Goal: Information Seeking & Learning: Check status

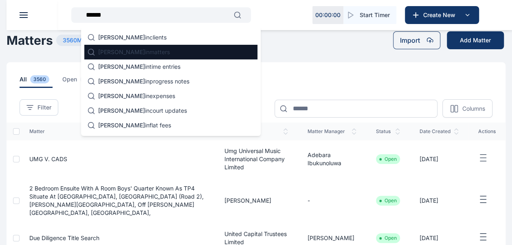
type input "******"
click at [133, 53] on p "[PERSON_NAME] in matters" at bounding box center [134, 52] width 72 height 8
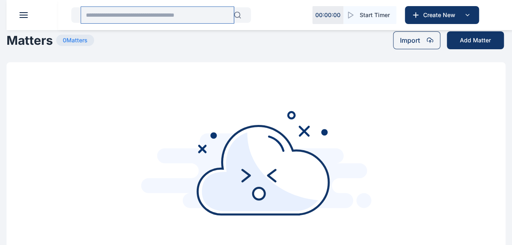
click at [134, 15] on input "text" at bounding box center [157, 15] width 153 height 16
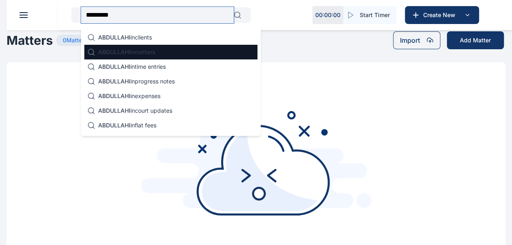
type input "*********"
click at [123, 52] on span "ABDULLAHI" at bounding box center [114, 51] width 32 height 7
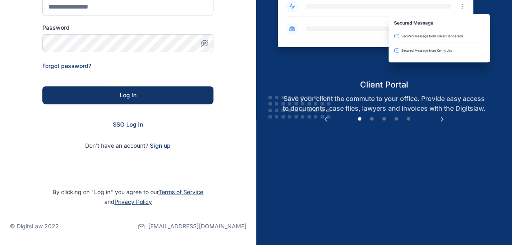
scroll to position [126, 0]
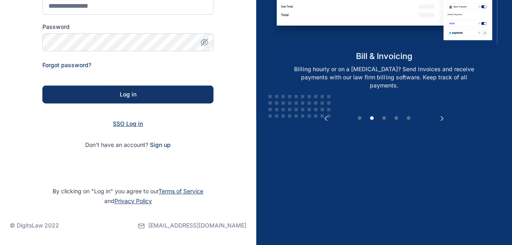
click at [131, 125] on span "SSO Log in" at bounding box center [128, 123] width 30 height 7
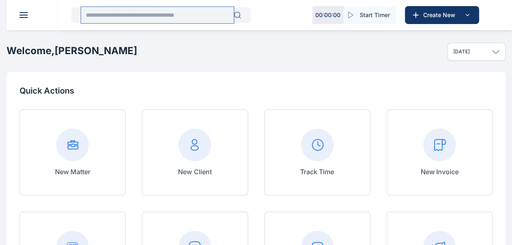
click at [176, 19] on input "text" at bounding box center [157, 15] width 153 height 16
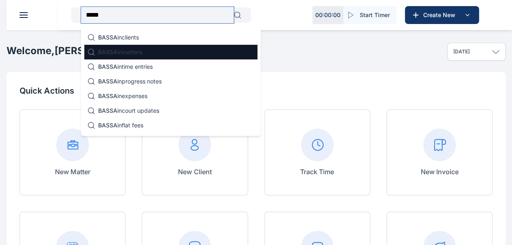
type input "*****"
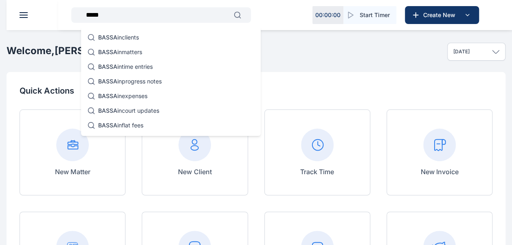
click at [141, 49] on p "BASSA in matters" at bounding box center [120, 52] width 44 height 8
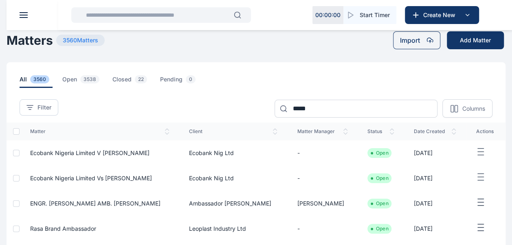
click at [124, 153] on span "Ecobank Nigeria Limited v [PERSON_NAME]" at bounding box center [89, 152] width 119 height 7
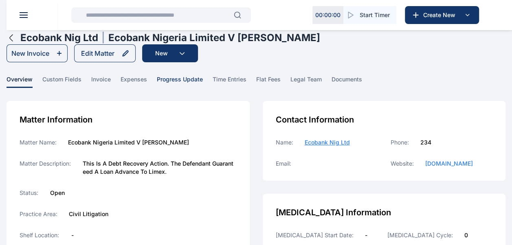
click at [193, 79] on span "progress update" at bounding box center [180, 81] width 46 height 13
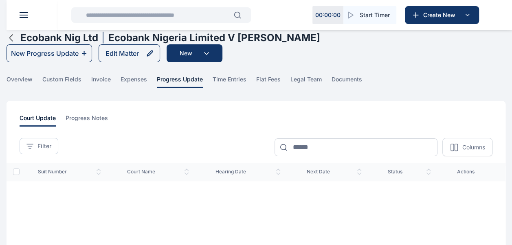
click at [11, 37] on icon "button" at bounding box center [11, 38] width 3 height 7
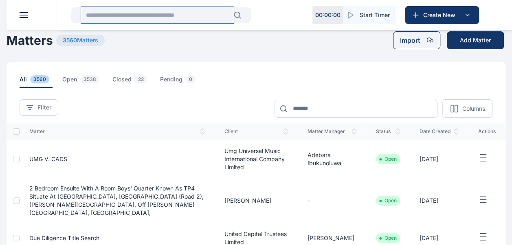
click at [200, 13] on input "text" at bounding box center [157, 15] width 153 height 16
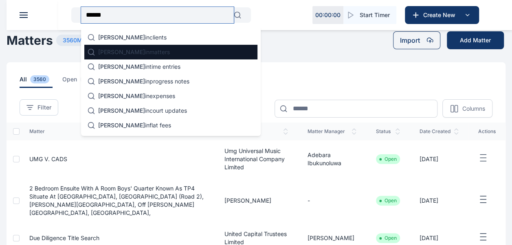
type input "******"
click at [118, 56] on p "[PERSON_NAME] in matters" at bounding box center [134, 52] width 72 height 8
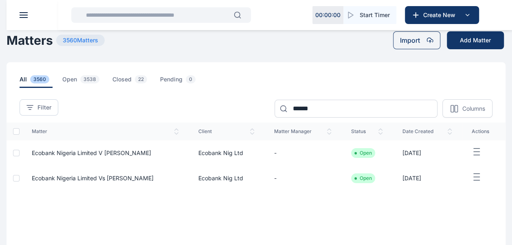
click at [130, 178] on span "Ecobank Nigeria Limited Vs [PERSON_NAME]" at bounding box center [93, 178] width 122 height 7
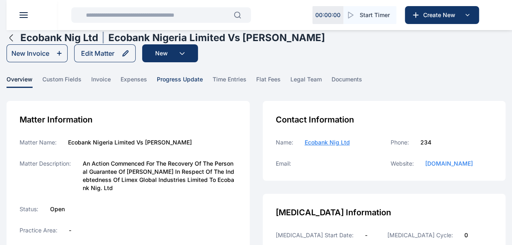
click at [180, 81] on span "progress update" at bounding box center [180, 81] width 46 height 13
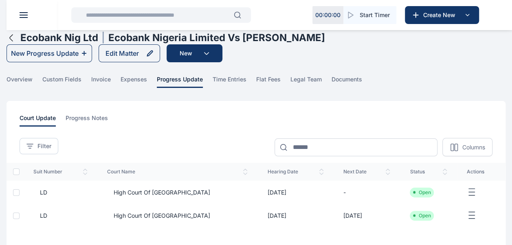
scroll to position [41, 0]
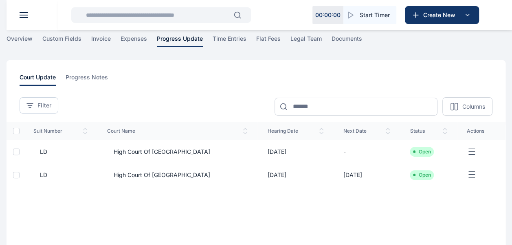
click at [264, 155] on td "[DATE]" at bounding box center [295, 151] width 76 height 23
click at [138, 151] on span "High Court of [GEOGRAPHIC_DATA]" at bounding box center [158, 152] width 103 height 8
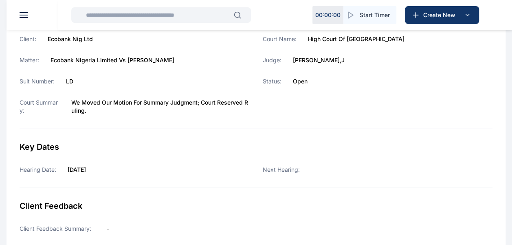
scroll to position [81, 0]
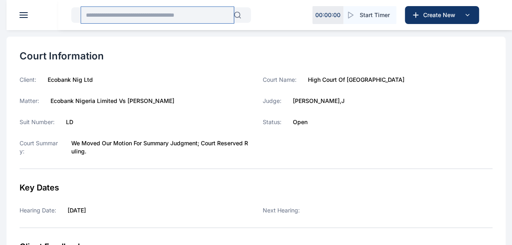
click at [165, 19] on input "text" at bounding box center [157, 15] width 153 height 16
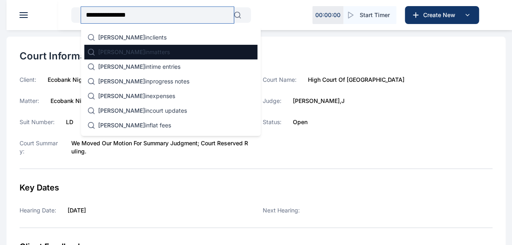
type input "**********"
click at [157, 47] on div "[PERSON_NAME] in matters" at bounding box center [170, 52] width 173 height 15
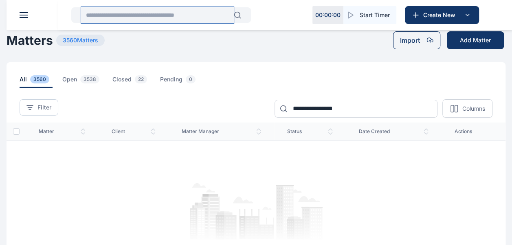
click at [195, 16] on input "text" at bounding box center [157, 15] width 153 height 16
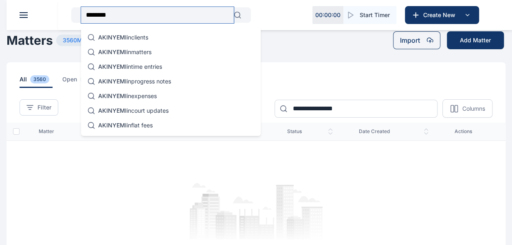
type input "********"
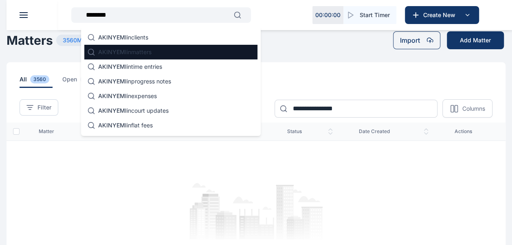
click at [156, 49] on div "AKINYEMI in matters" at bounding box center [170, 52] width 173 height 15
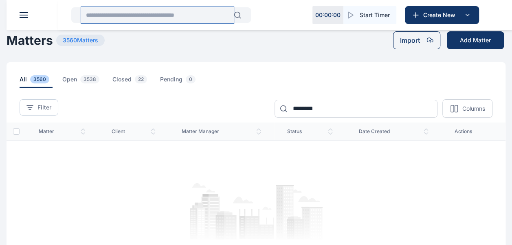
click at [147, 12] on input "text" at bounding box center [157, 15] width 153 height 16
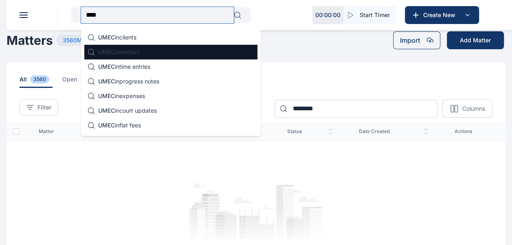
type input "****"
click at [146, 53] on div "UMEC in matters" at bounding box center [170, 52] width 173 height 15
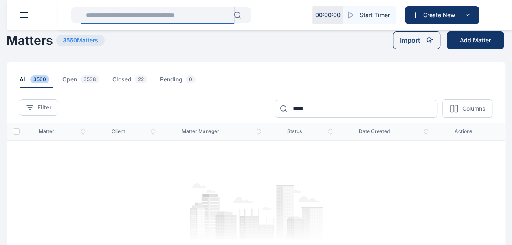
click at [122, 18] on input "text" at bounding box center [157, 15] width 153 height 16
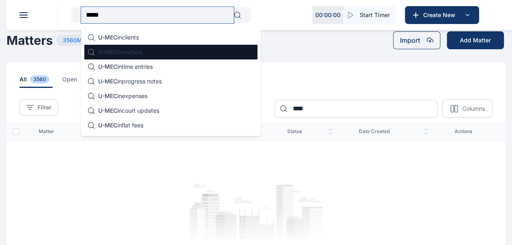
type input "*****"
click at [135, 51] on p "U-MEC in matters" at bounding box center [120, 52] width 44 height 8
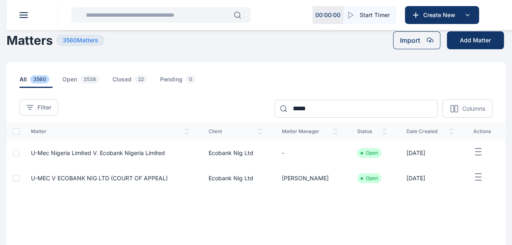
click at [119, 148] on td "U-Mec Nigeria Limited V. Ecobank Nigeria Limited" at bounding box center [110, 153] width 178 height 25
click at [69, 152] on span "U-Mec Nigeria Limited V. Ecobank Nigeria Limited" at bounding box center [98, 152] width 134 height 7
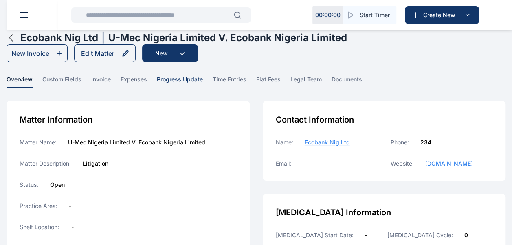
click at [186, 83] on span "progress update" at bounding box center [180, 81] width 46 height 13
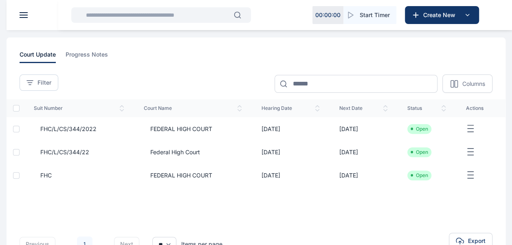
scroll to position [81, 0]
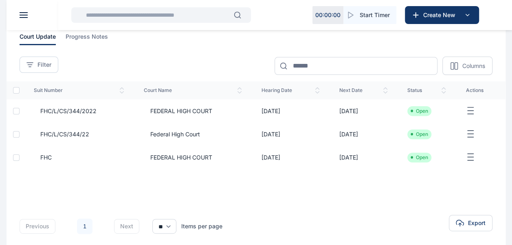
click at [84, 107] on span "FHC/L/CS/344/2022" at bounding box center [65, 111] width 63 height 8
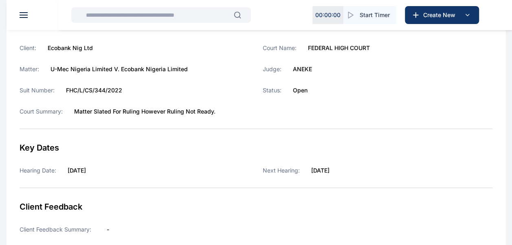
scroll to position [122, 0]
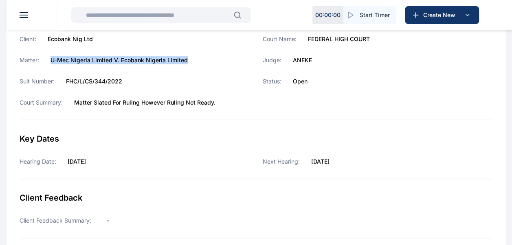
drag, startPoint x: 51, startPoint y: 59, endPoint x: 191, endPoint y: 60, distance: 140.1
click at [191, 60] on div "Matter: U-Mec Nigeria Limited V. Ecobank Nigeria Limited" at bounding box center [135, 60] width 230 height 8
copy label "U-Mec Nigeria Limited V. Ecobank Nigeria Limited"
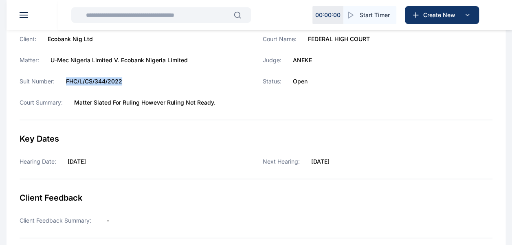
drag, startPoint x: 64, startPoint y: 78, endPoint x: 144, endPoint y: 80, distance: 80.7
click at [144, 80] on div "Suit Number: FHC/L/CS/344/2022" at bounding box center [135, 81] width 230 height 8
copy label "FHC/L/CS/344/2022"
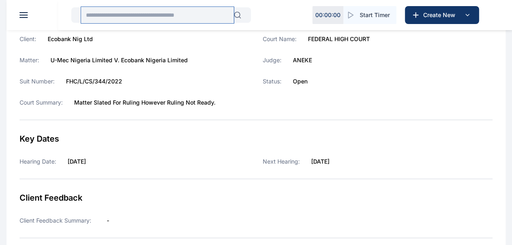
click at [200, 19] on input "text" at bounding box center [157, 15] width 153 height 16
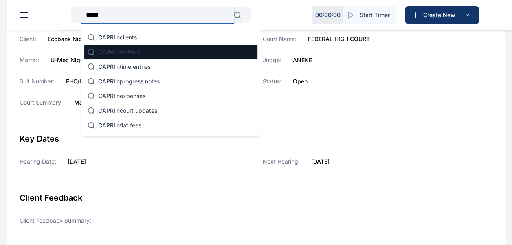
type input "*****"
click at [178, 53] on div "CAPRI in matters" at bounding box center [170, 52] width 173 height 15
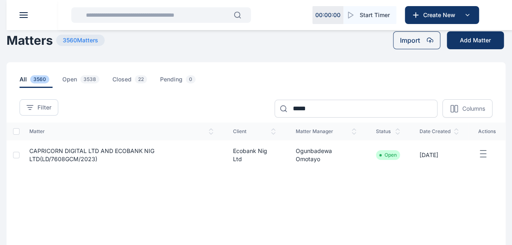
click at [54, 158] on span "CAPRICORN DIGITAL LTD AND ECOBANK NIG LTD(LD/7608GCM/2023)" at bounding box center [91, 154] width 125 height 15
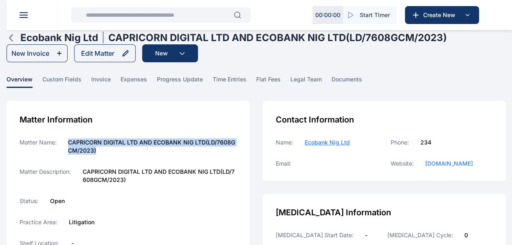
drag, startPoint x: 68, startPoint y: 140, endPoint x: 117, endPoint y: 152, distance: 51.2
click at [117, 152] on label "CAPRICORN DIGITAL LTD AND ECOBANK NIG LTD(LD/7608GCM/2023)" at bounding box center [152, 146] width 169 height 16
copy label "CAPRICORN DIGITAL LTD AND ECOBANK NIG LTD(LD/7608GCM/2023)"
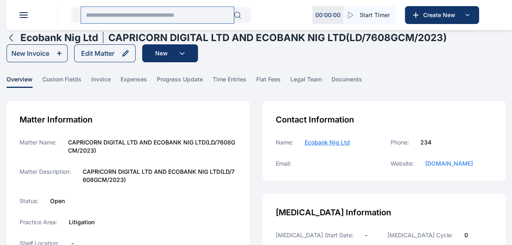
click at [185, 11] on input "text" at bounding box center [157, 15] width 153 height 16
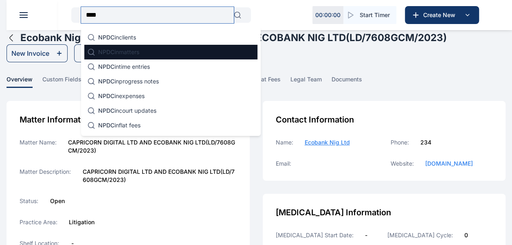
type input "****"
click at [129, 51] on p "NPDC in matters" at bounding box center [118, 52] width 41 height 8
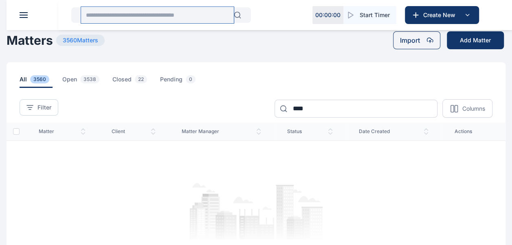
click at [159, 13] on input "text" at bounding box center [157, 15] width 153 height 16
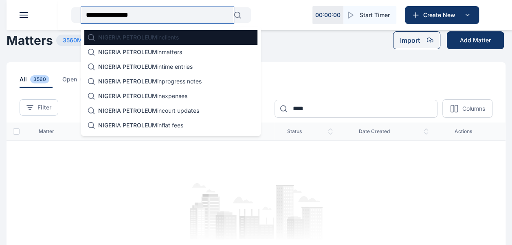
type input "**********"
click at [202, 43] on div "NIGERIA PETROLEUM in clients" at bounding box center [170, 37] width 173 height 15
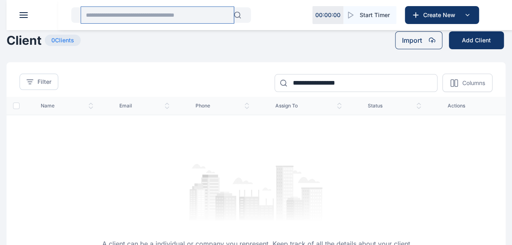
click at [181, 11] on input "text" at bounding box center [157, 15] width 153 height 16
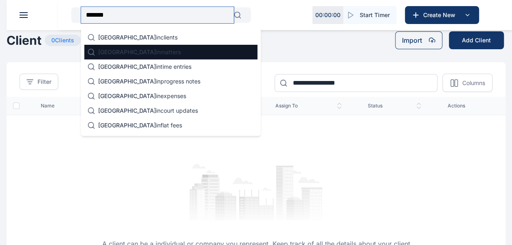
type input "*******"
click at [125, 51] on p "NIGERIA in matters" at bounding box center [139, 52] width 83 height 8
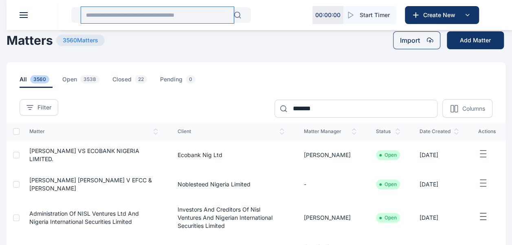
click at [164, 15] on input "text" at bounding box center [157, 15] width 153 height 16
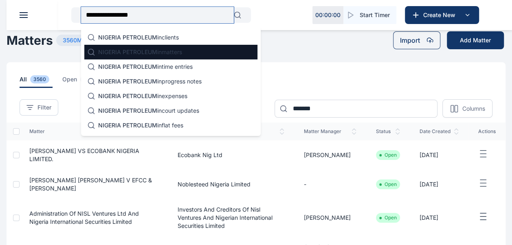
type input "**********"
click at [160, 55] on p "NIGERIA PETROLEUM in matters" at bounding box center [140, 52] width 84 height 8
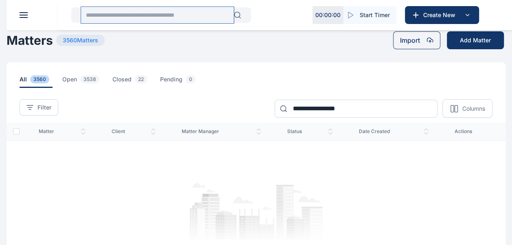
click at [144, 18] on input "text" at bounding box center [157, 15] width 153 height 16
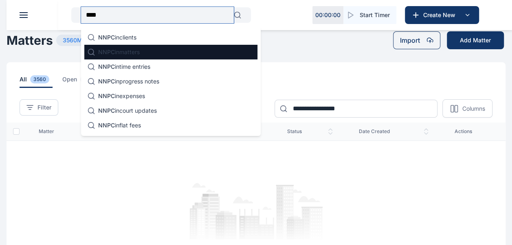
type input "****"
click at [154, 52] on div "NNPC in matters" at bounding box center [170, 52] width 173 height 15
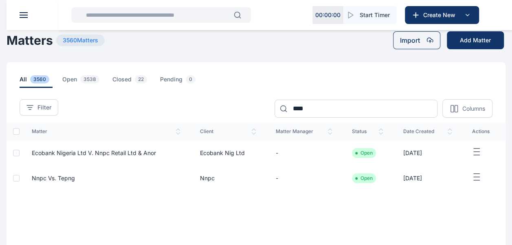
click at [145, 151] on span "Ecobank Nigeria Ltd V. Nnpc Retail Ltd & Anor" at bounding box center [94, 152] width 124 height 7
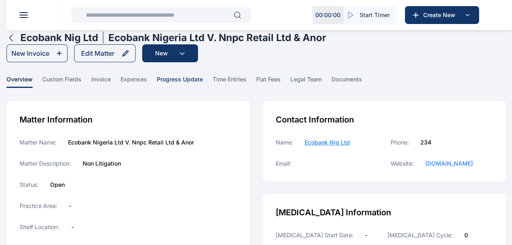
click at [199, 76] on span "progress update" at bounding box center [180, 81] width 46 height 13
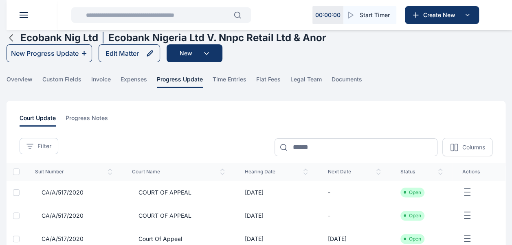
click at [153, 195] on span "COURT OF APPEAL" at bounding box center [161, 193] width 59 height 8
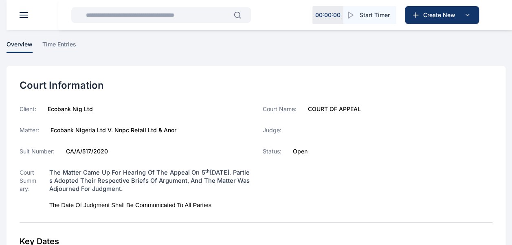
scroll to position [41, 0]
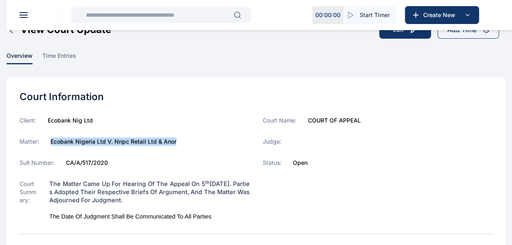
drag, startPoint x: 50, startPoint y: 139, endPoint x: 191, endPoint y: 141, distance: 141.4
click at [191, 141] on div "Matter: Ecobank Nigeria Ltd V. Nnpc Retail Ltd & Anor" at bounding box center [135, 142] width 230 height 8
copy label "Ecobank Nigeria Ltd V. Nnpc Retail Ltd & Anor"
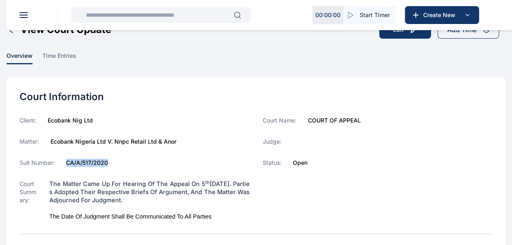
drag, startPoint x: 64, startPoint y: 160, endPoint x: 111, endPoint y: 161, distance: 46.9
click at [111, 161] on div "Suit Number: CA/A/517/2020" at bounding box center [135, 163] width 230 height 8
copy label "CA/A/517/2020"
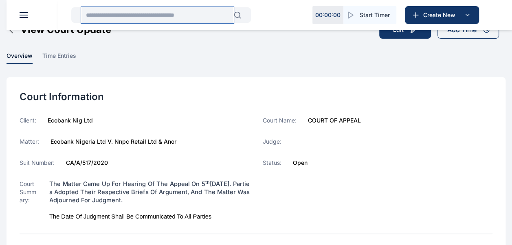
click at [122, 17] on input "text" at bounding box center [157, 15] width 153 height 16
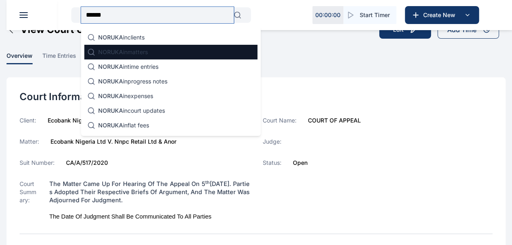
type input "******"
click at [114, 49] on span "NORUKA" at bounding box center [110, 51] width 25 height 7
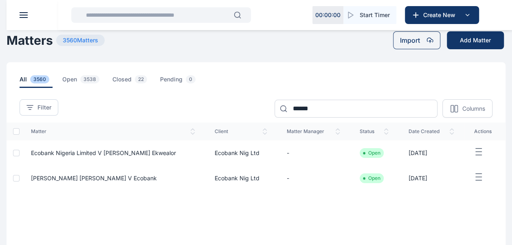
click at [129, 153] on span "Ecobank Nigeria Limited V [PERSON_NAME] Ekwealor" at bounding box center [103, 152] width 145 height 7
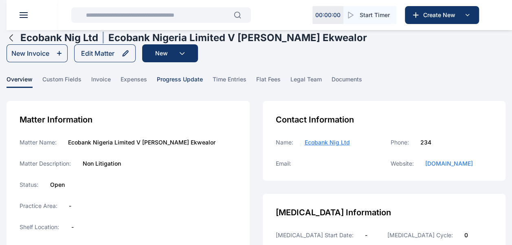
click at [174, 81] on span "progress update" at bounding box center [180, 81] width 46 height 13
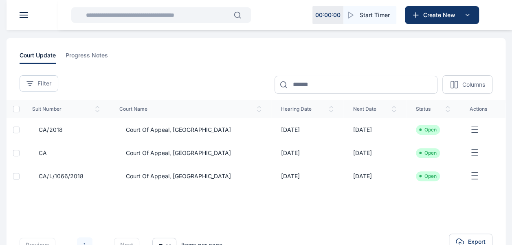
scroll to position [122, 0]
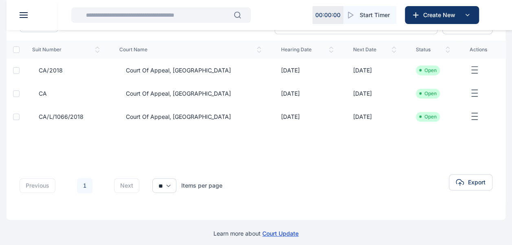
click at [166, 118] on span "Court of Appeal, [GEOGRAPHIC_DATA]" at bounding box center [175, 117] width 112 height 8
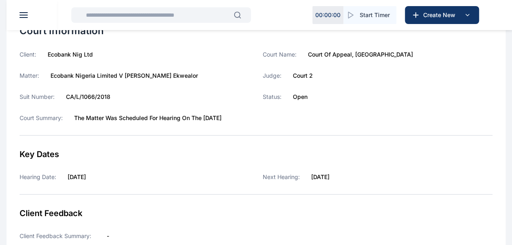
scroll to position [81, 0]
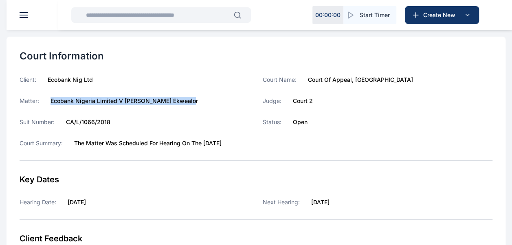
drag, startPoint x: 51, startPoint y: 100, endPoint x: 199, endPoint y: 97, distance: 148.7
click at [199, 97] on div "Matter: Ecobank Nigeria Limited V [PERSON_NAME] Ekwealor" at bounding box center [135, 101] width 230 height 8
copy label "Ecobank Nigeria Limited V [PERSON_NAME] Ekwealor"
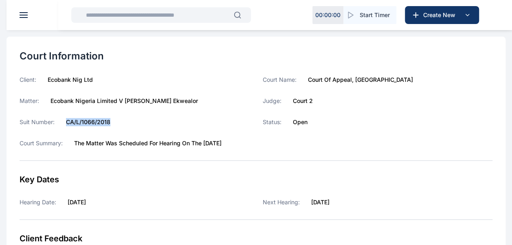
drag, startPoint x: 63, startPoint y: 122, endPoint x: 139, endPoint y: 125, distance: 75.8
click at [139, 125] on div "Suit Number: CA/L/1066/2018" at bounding box center [135, 122] width 230 height 8
copy label "CA/L/1066/2018"
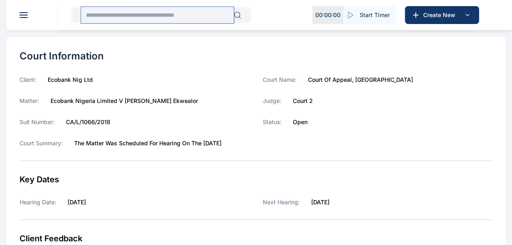
click at [169, 16] on input "text" at bounding box center [157, 15] width 153 height 16
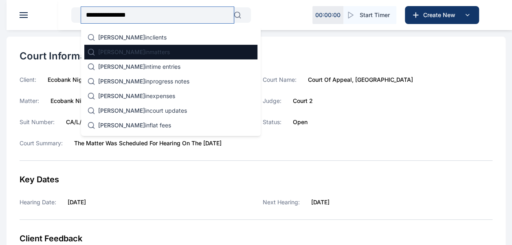
type input "**********"
click at [145, 58] on div "[PERSON_NAME] in matters" at bounding box center [170, 52] width 173 height 15
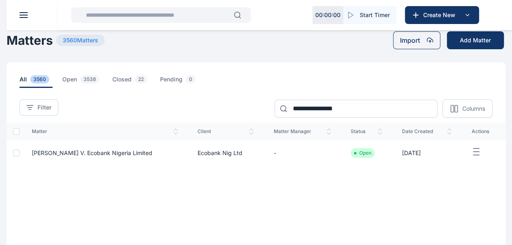
click at [87, 149] on span "[PERSON_NAME] v. Ecobank Nigeria Limited" at bounding box center [92, 152] width 121 height 7
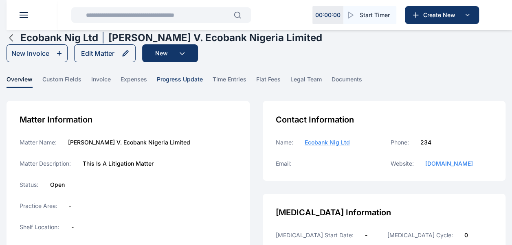
click at [180, 79] on span "progress update" at bounding box center [180, 81] width 46 height 13
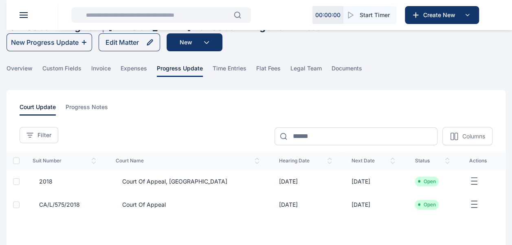
scroll to position [41, 0]
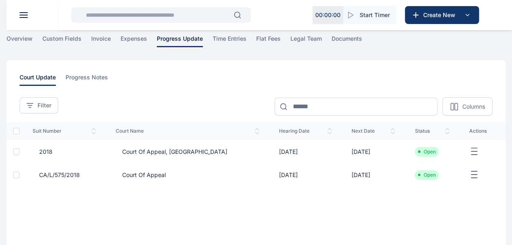
click at [147, 173] on span "Court of Appeal" at bounding box center [141, 175] width 50 height 8
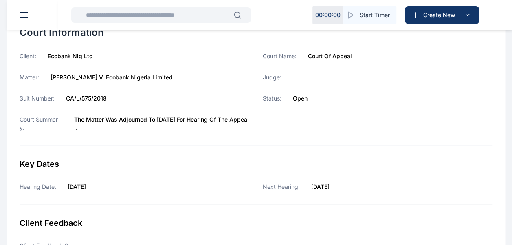
scroll to position [122, 0]
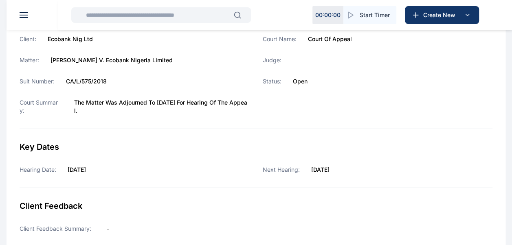
drag, startPoint x: 50, startPoint y: 59, endPoint x: 194, endPoint y: 59, distance: 144.2
click at [194, 59] on div "Matter: [PERSON_NAME] v. Ecobank Nigeria Limited" at bounding box center [135, 60] width 230 height 8
copy label "[PERSON_NAME] v. Ecobank Nigeria Limited"
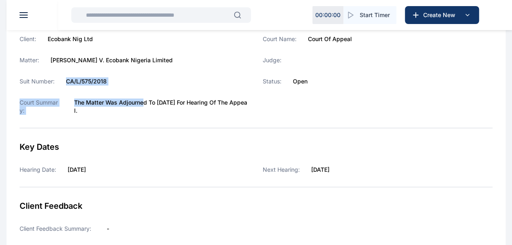
drag, startPoint x: 62, startPoint y: 80, endPoint x: 138, endPoint y: 86, distance: 76.4
click at [138, 86] on div "Client: Ecobank Nig Ltd Matter: [PERSON_NAME] v. Ecobank Nigeria Limited Suit N…" at bounding box center [135, 75] width 230 height 80
click at [109, 81] on div "Suit Number: CA/L/575/2018" at bounding box center [135, 81] width 230 height 8
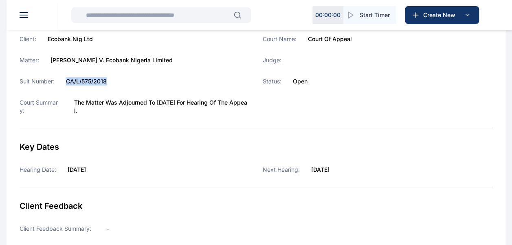
drag, startPoint x: 109, startPoint y: 81, endPoint x: 67, endPoint y: 78, distance: 42.0
click at [67, 78] on div "Suit Number: CA/L/575/2018" at bounding box center [135, 81] width 230 height 8
copy label "CA/L/575/2018"
